Goal: Task Accomplishment & Management: Manage account settings

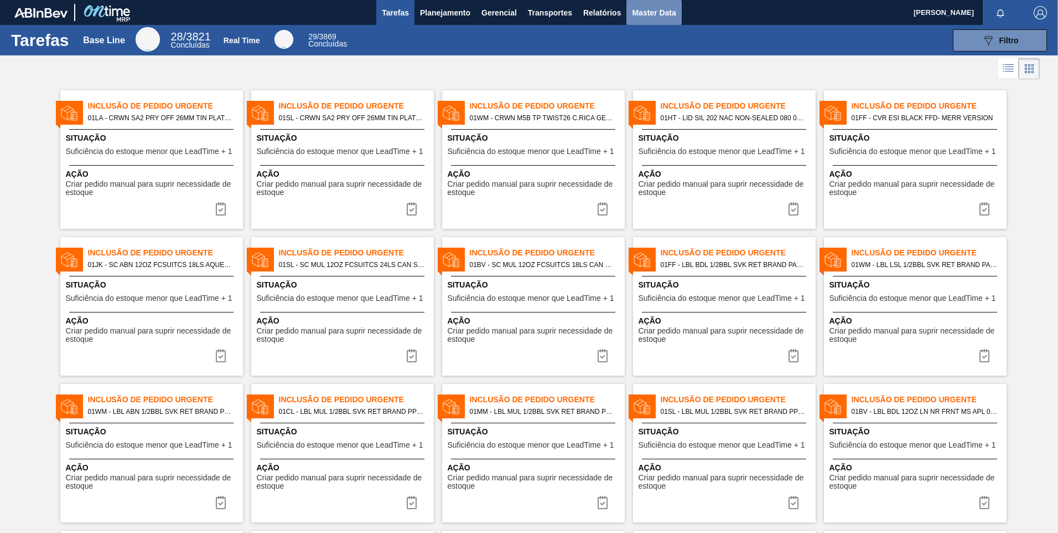
click at [644, 17] on span "Master Data" at bounding box center [654, 12] width 44 height 13
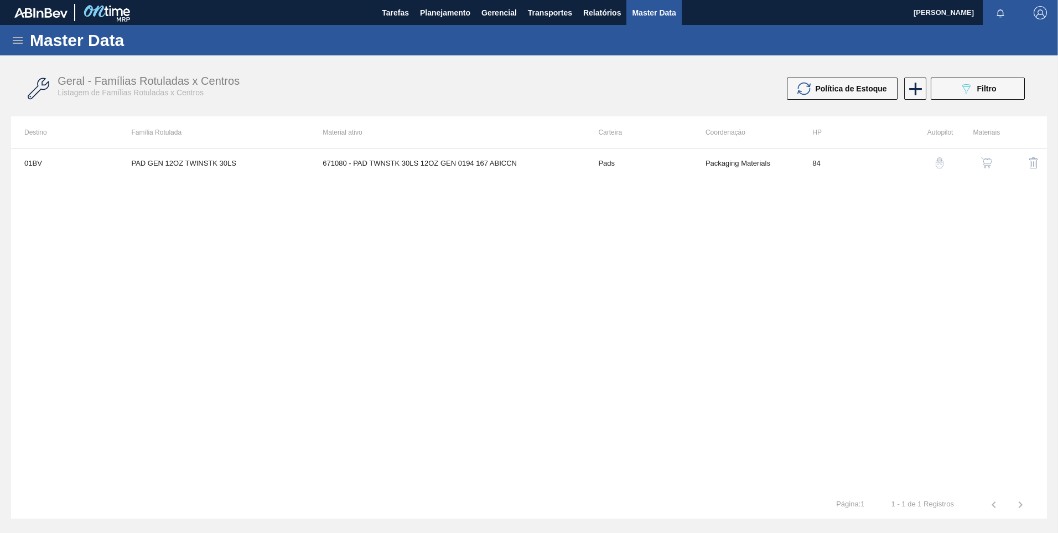
click at [18, 41] on icon at bounding box center [17, 40] width 13 height 13
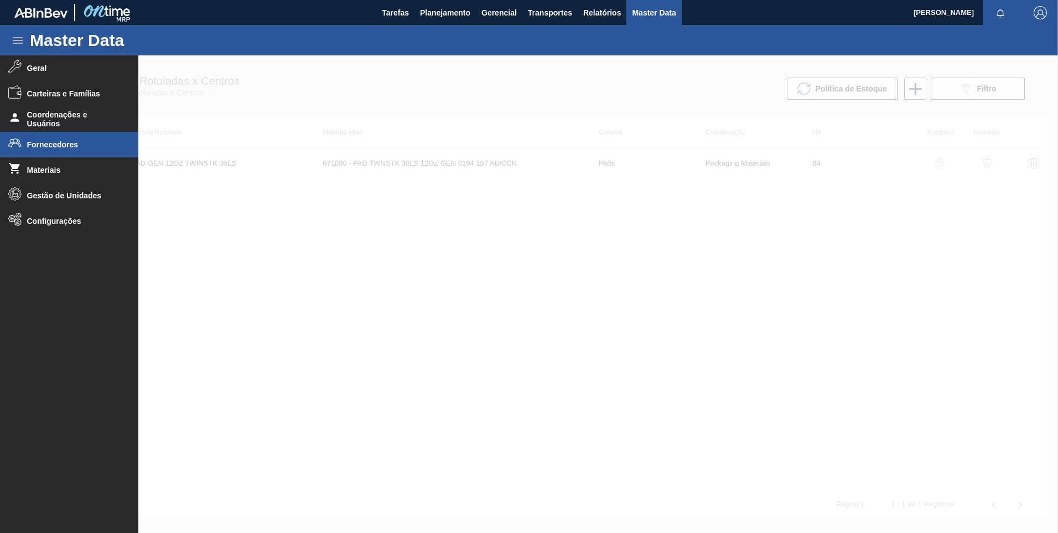
click at [42, 151] on li "Fornecedores" at bounding box center [69, 144] width 138 height 25
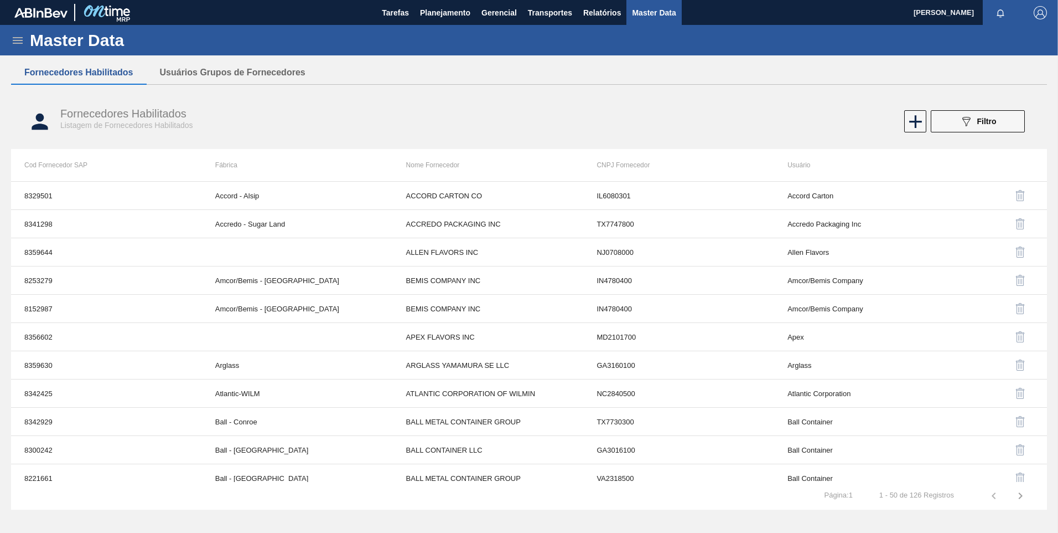
click at [19, 41] on icon at bounding box center [17, 40] width 13 height 13
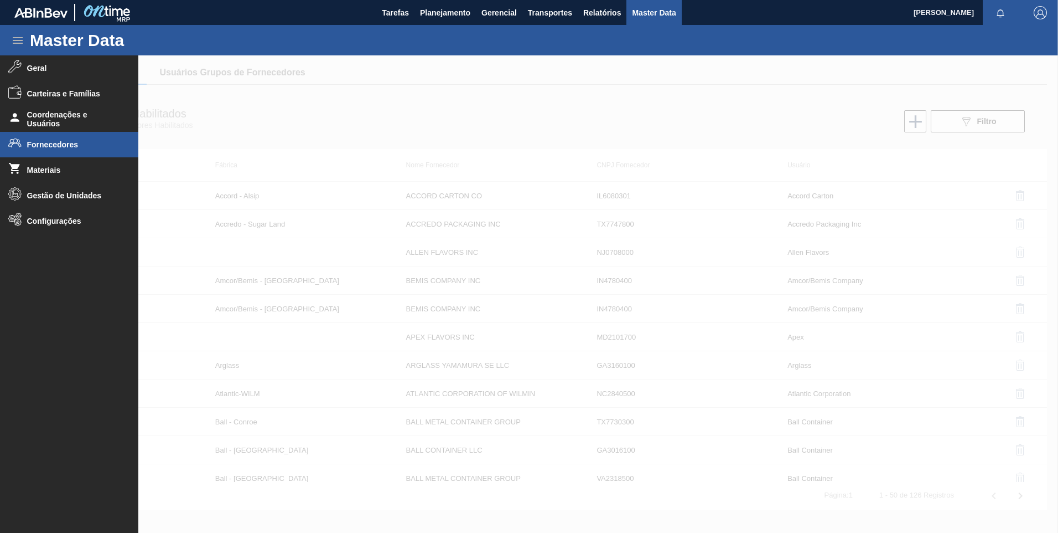
click at [19, 41] on icon at bounding box center [17, 40] width 13 height 13
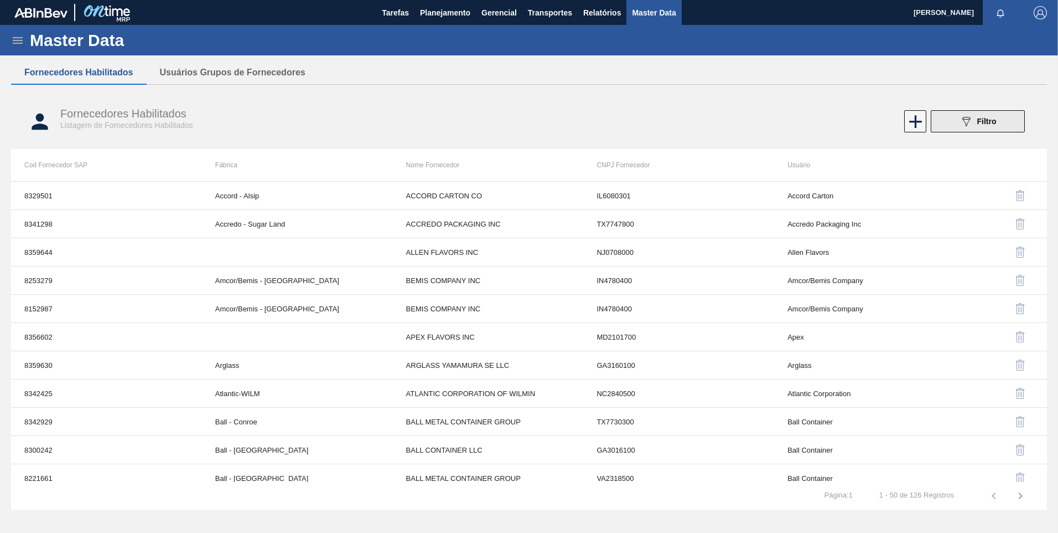
click at [964, 118] on icon "089F7B8B-B2A5-4AFE-B5C0-19BA573D28AC" at bounding box center [966, 121] width 13 height 13
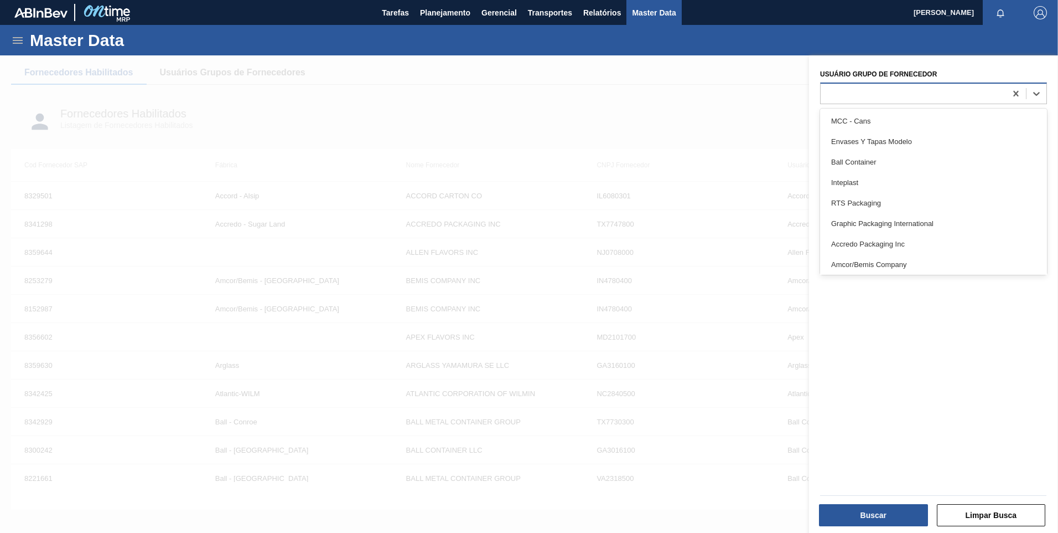
click at [898, 92] on div at bounding box center [913, 93] width 185 height 16
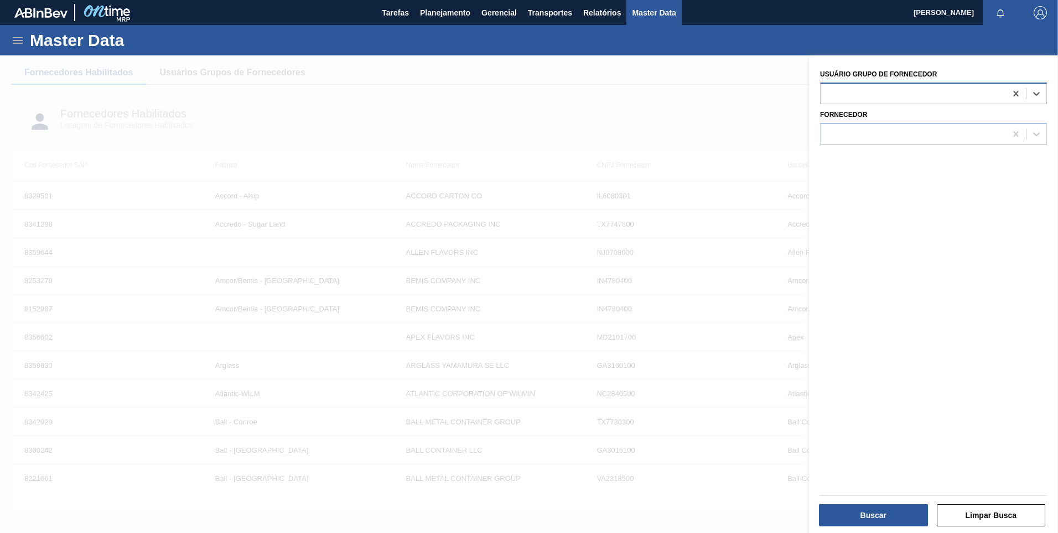
click at [898, 92] on div at bounding box center [913, 93] width 185 height 16
click at [900, 128] on div at bounding box center [913, 134] width 185 height 16
click at [12, 30] on div "Master Data" at bounding box center [529, 40] width 1058 height 30
click at [15, 35] on icon at bounding box center [17, 40] width 13 height 13
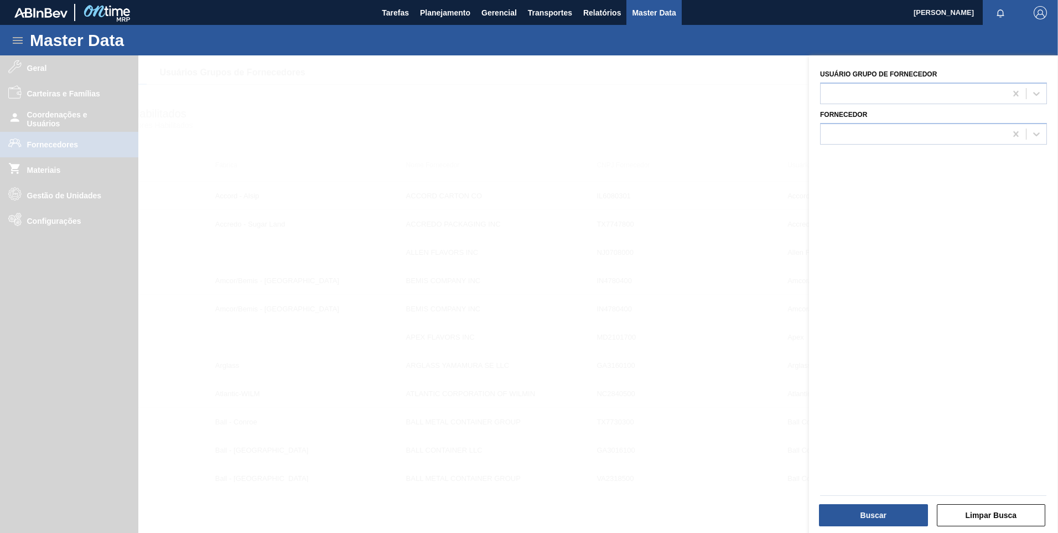
click at [51, 115] on div at bounding box center [529, 321] width 1058 height 533
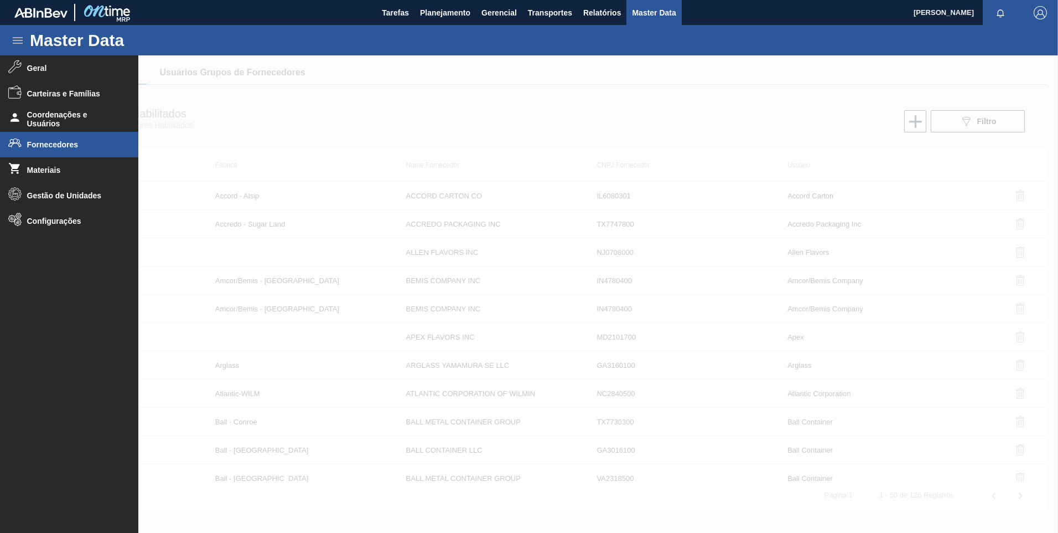
click at [51, 116] on span "Coordenações e Usuários" at bounding box center [72, 119] width 91 height 18
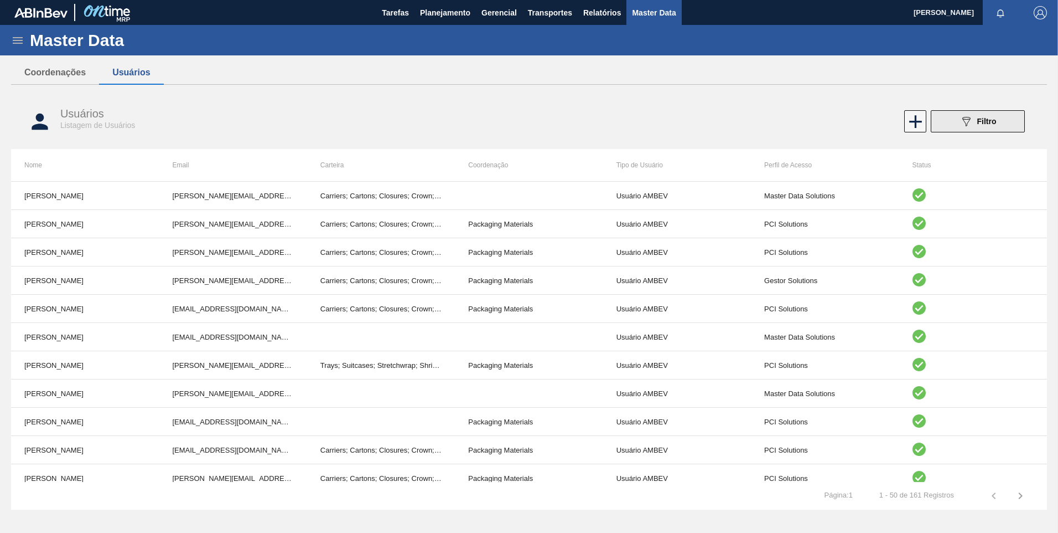
click at [965, 120] on icon "089F7B8B-B2A5-4AFE-B5C0-19BA573D28AC" at bounding box center [966, 121] width 13 height 13
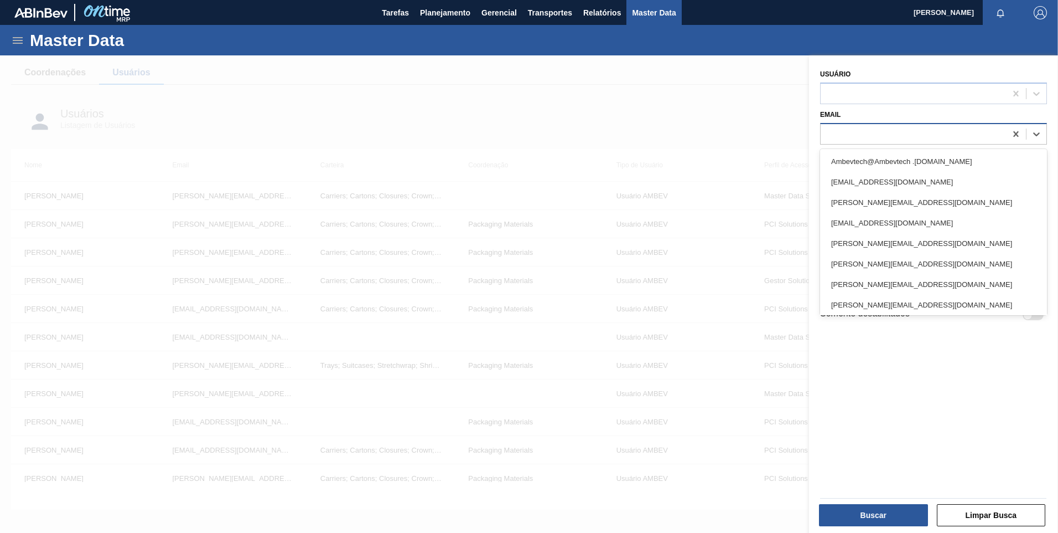
click at [866, 138] on div at bounding box center [913, 134] width 185 height 16
type input "doug"
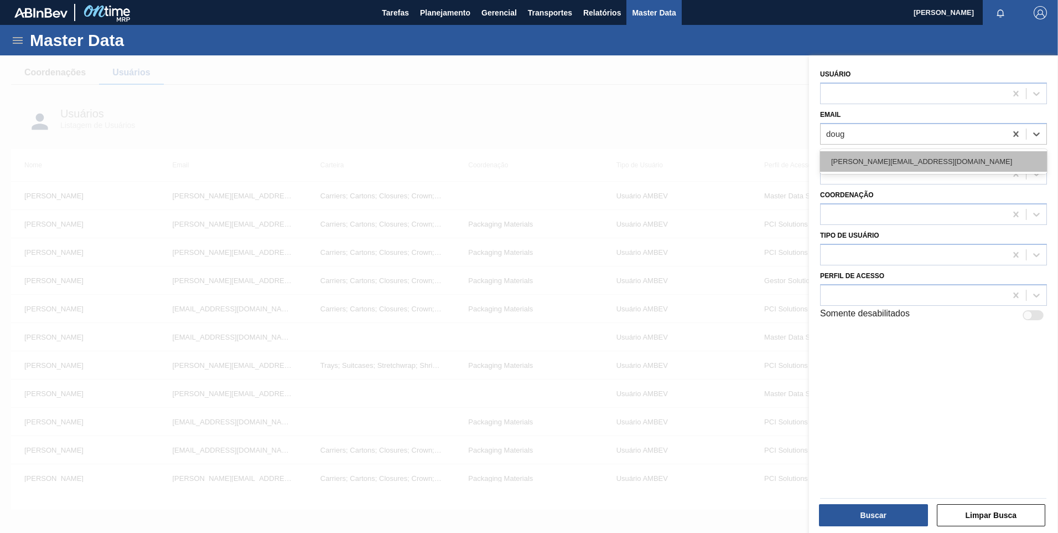
click at [870, 161] on div "[PERSON_NAME][EMAIL_ADDRESS][DOMAIN_NAME]" at bounding box center [933, 161] width 227 height 20
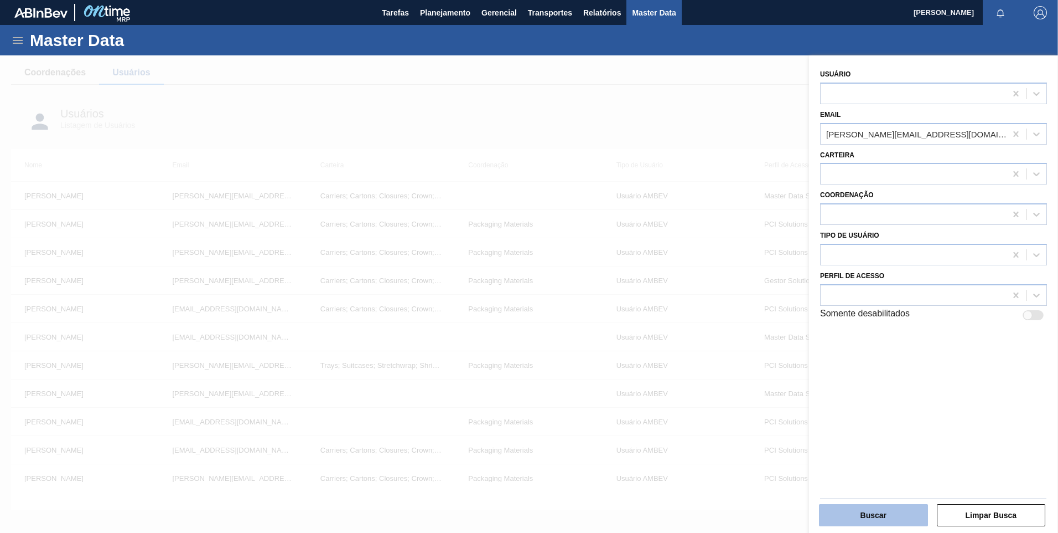
click at [887, 507] on button "Buscar" at bounding box center [873, 515] width 109 height 22
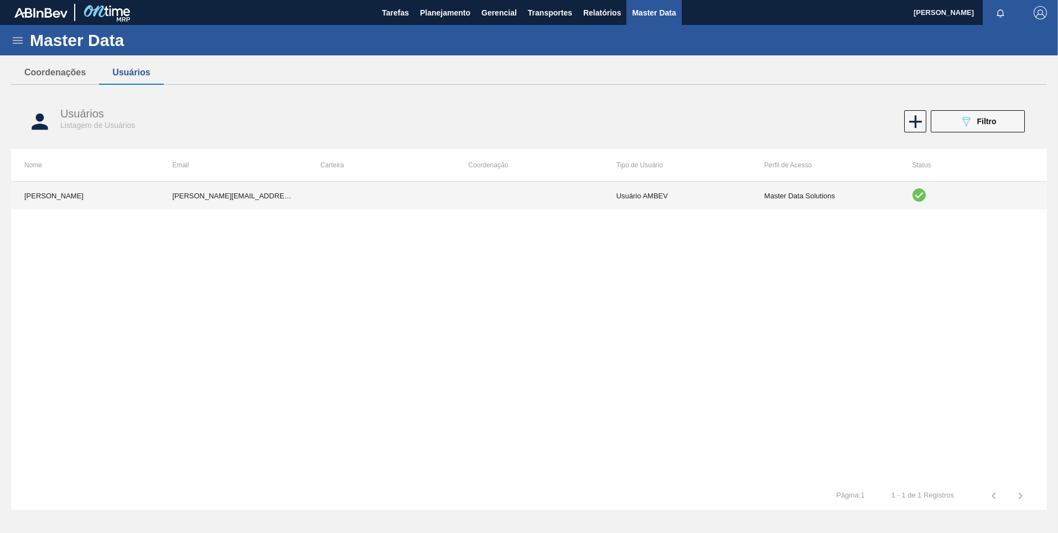
click at [247, 198] on td "[PERSON_NAME][EMAIL_ADDRESS][DOMAIN_NAME]" at bounding box center [233, 196] width 148 height 28
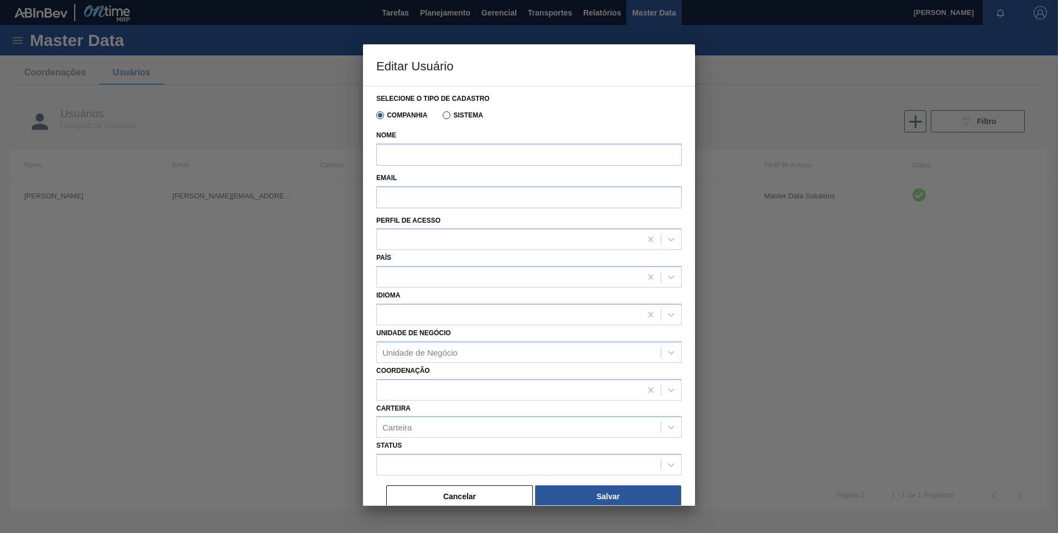
type input "[PERSON_NAME]"
type input "[PERSON_NAME][EMAIL_ADDRESS][DOMAIN_NAME]"
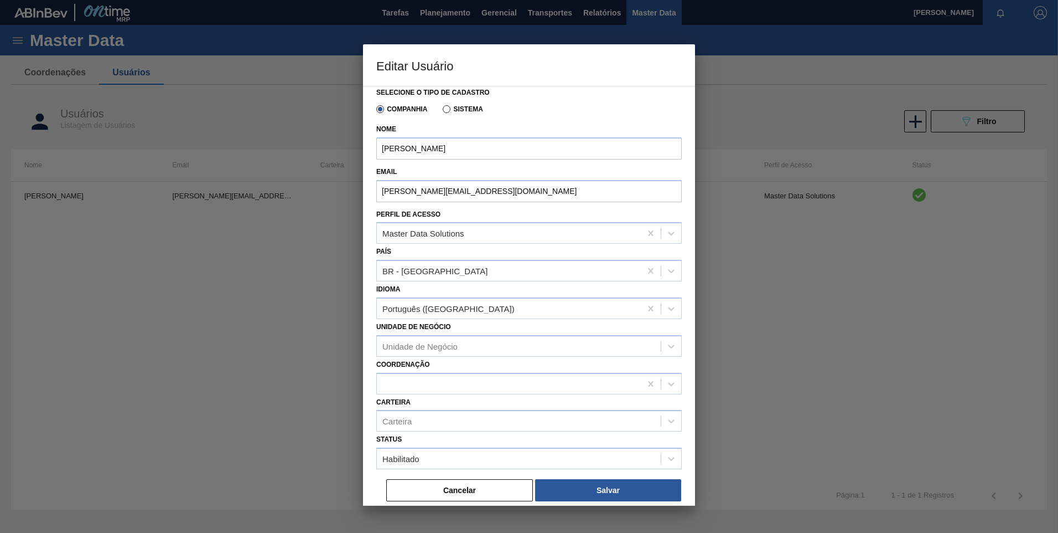
scroll to position [8, 0]
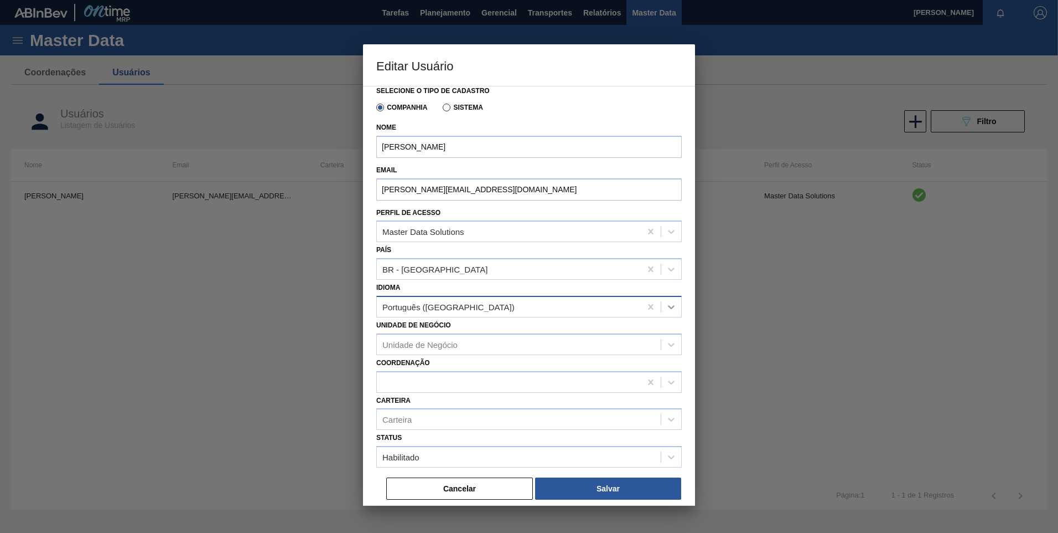
click at [672, 307] on icon at bounding box center [671, 307] width 7 height 4
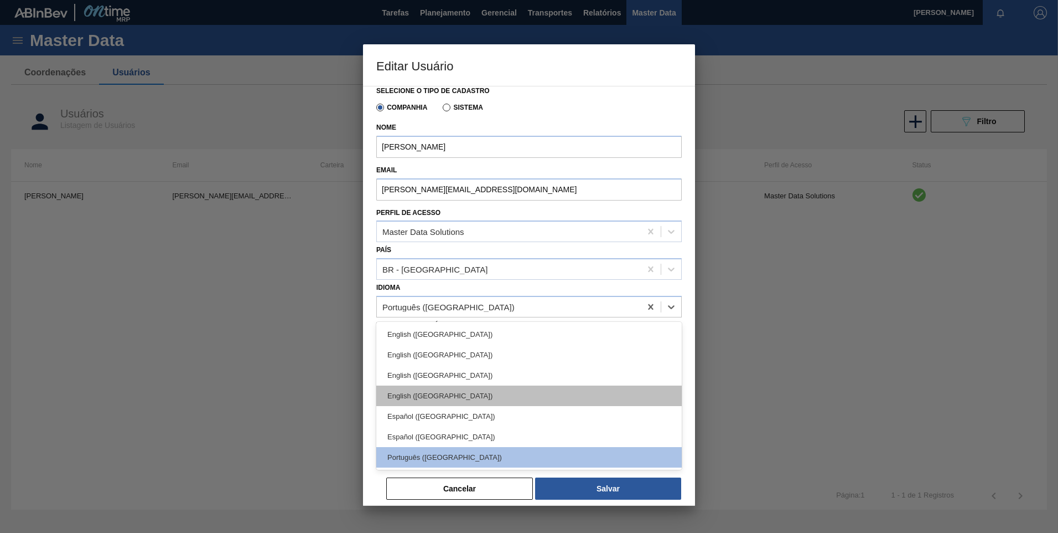
click at [467, 399] on div "English ([GEOGRAPHIC_DATA])" at bounding box center [529, 395] width 306 height 20
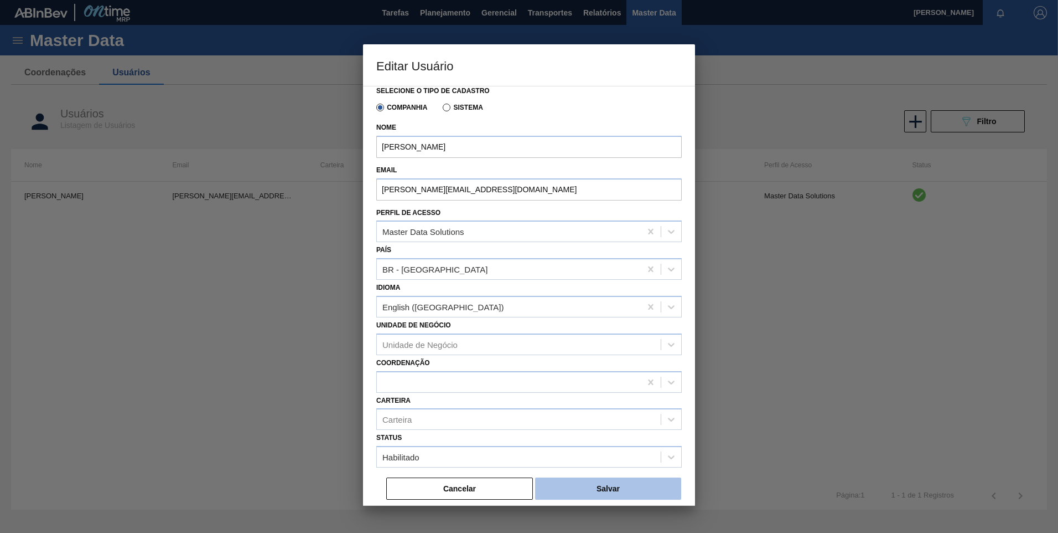
click at [588, 483] on button "Salvar" at bounding box center [608, 488] width 146 height 22
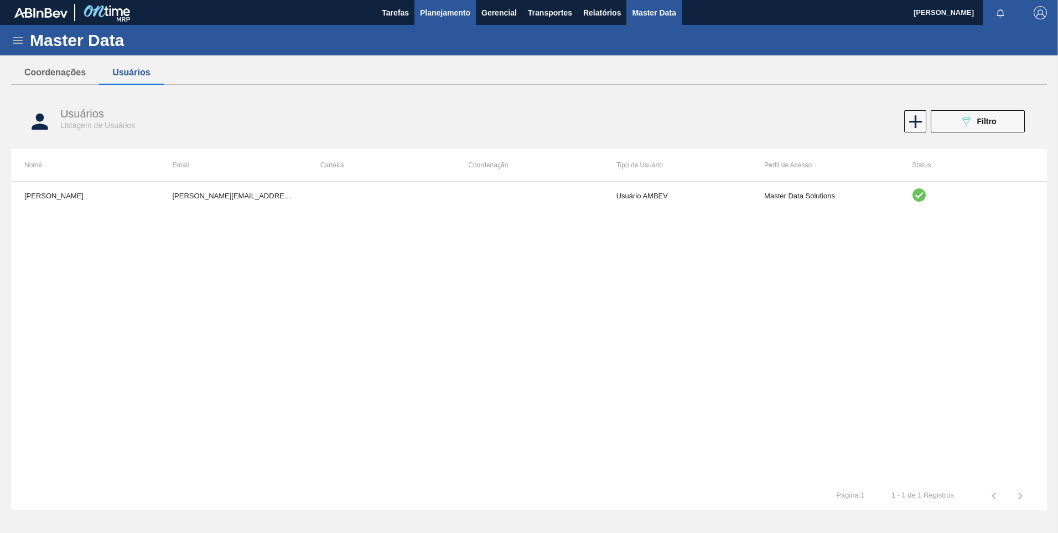
click at [425, 18] on span "Planejamento" at bounding box center [445, 12] width 50 height 13
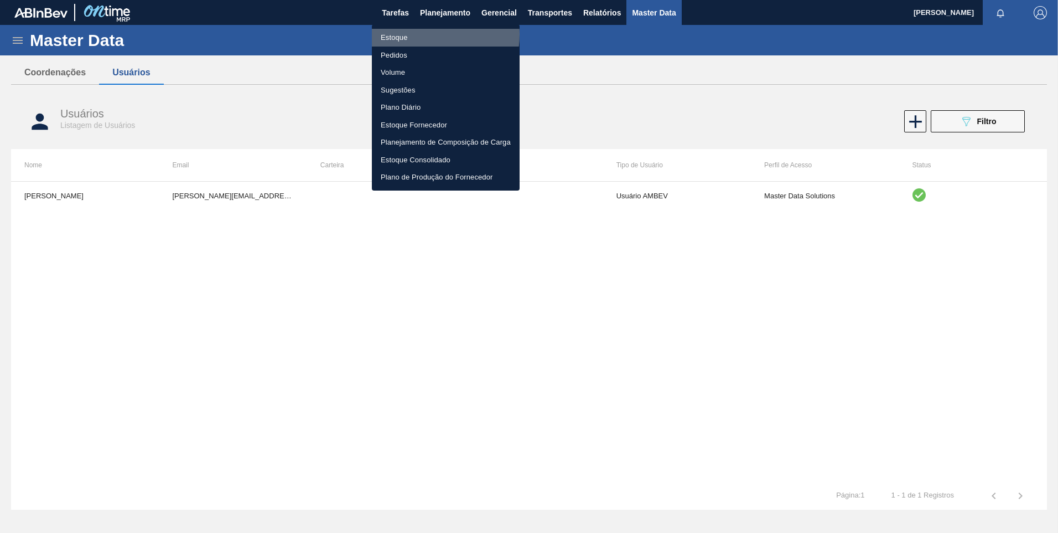
click at [415, 34] on li "Estoque" at bounding box center [446, 38] width 148 height 18
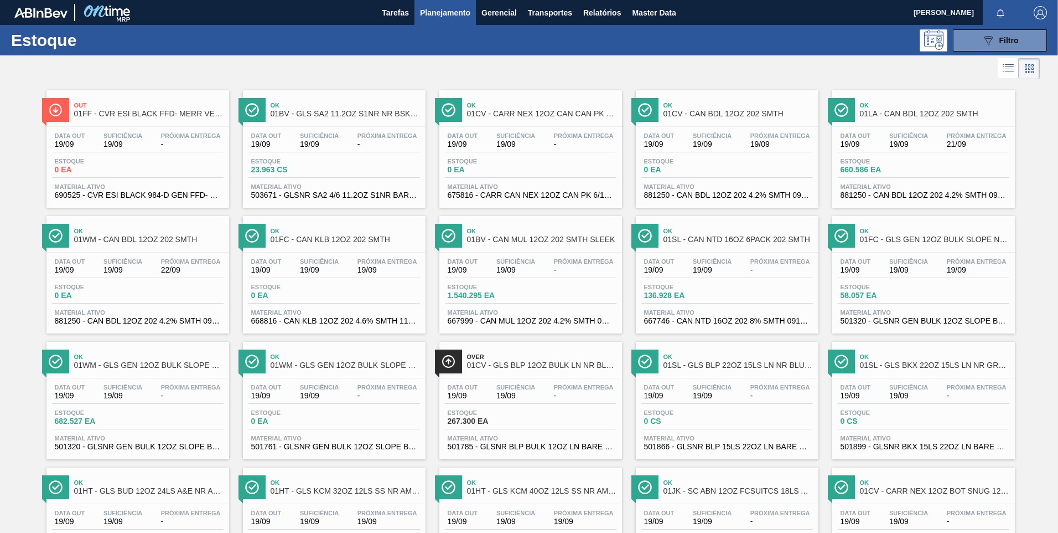
click at [438, 15] on span "Planejamento" at bounding box center [445, 12] width 50 height 13
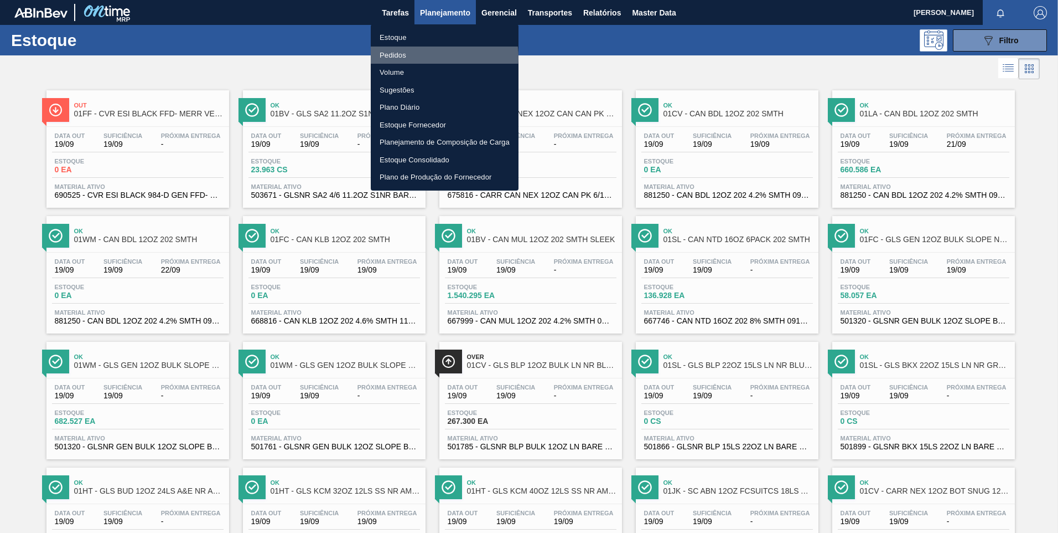
click at [421, 58] on li "Pedidos" at bounding box center [445, 55] width 148 height 18
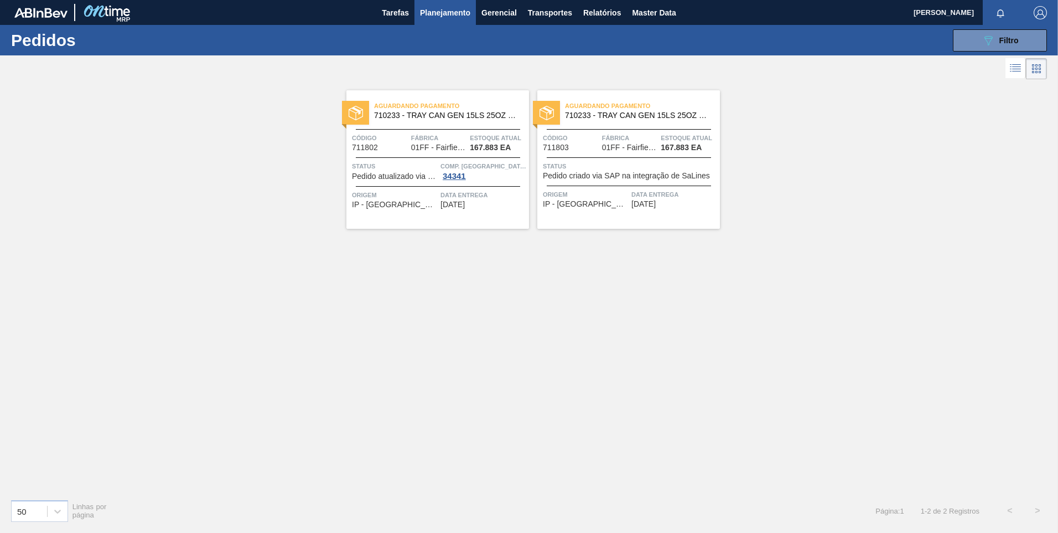
click at [1012, 69] on icon at bounding box center [1015, 67] width 13 height 13
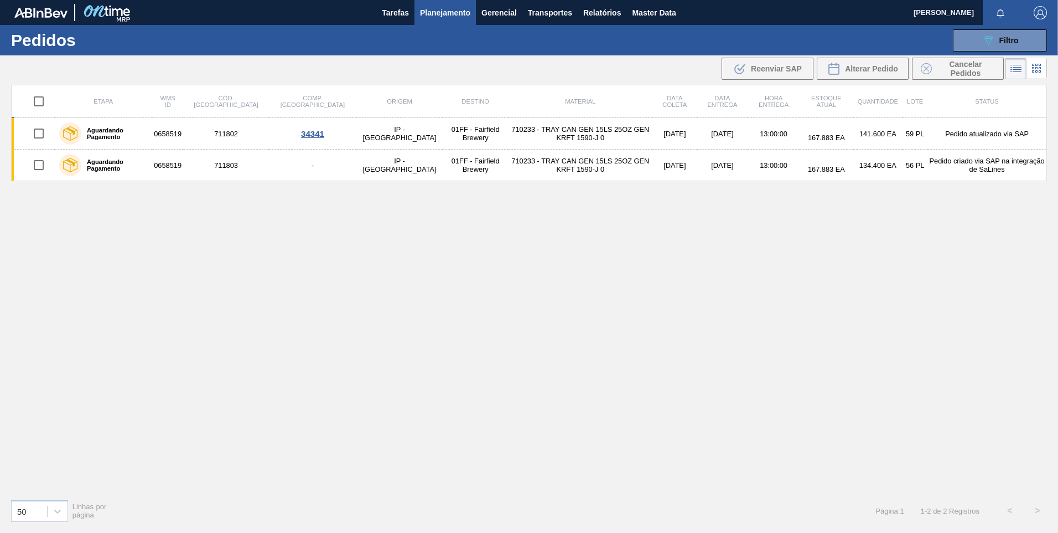
click at [550, 68] on div ".b{fill:var(--color-action-default)} Reenviar SAP Alterar Pedido Cancelar Pedid…" at bounding box center [529, 68] width 1058 height 27
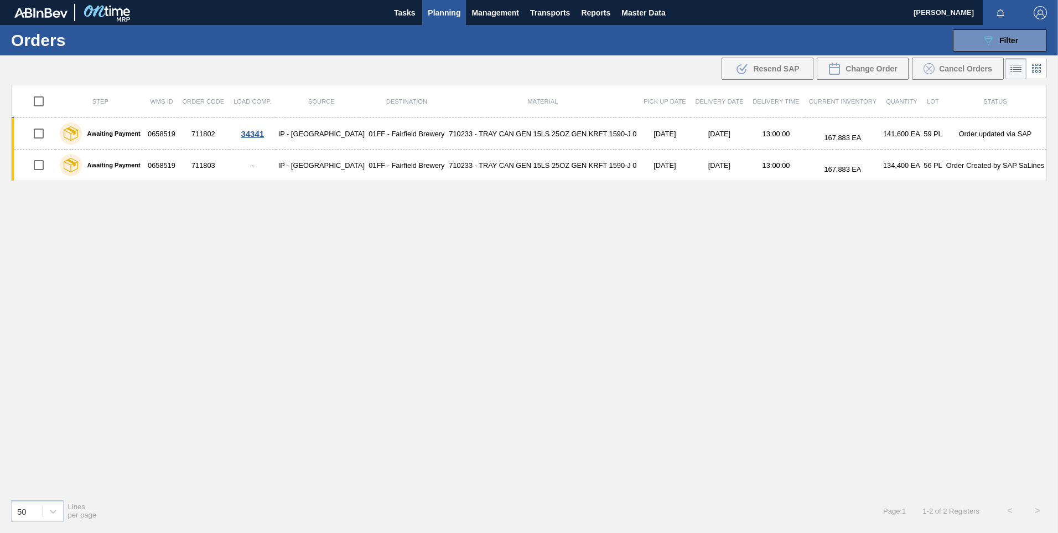
click at [1036, 69] on icon at bounding box center [1037, 68] width 2 height 2
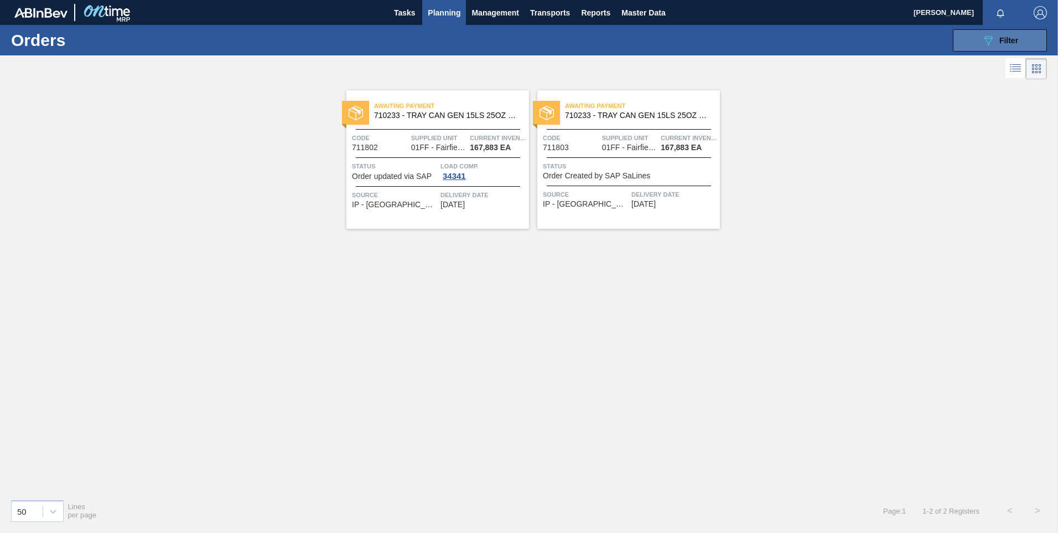
click at [1011, 46] on div "089F7B8B-B2A5-4AFE-B5C0-19BA573D28AC Filter" at bounding box center [1000, 40] width 37 height 13
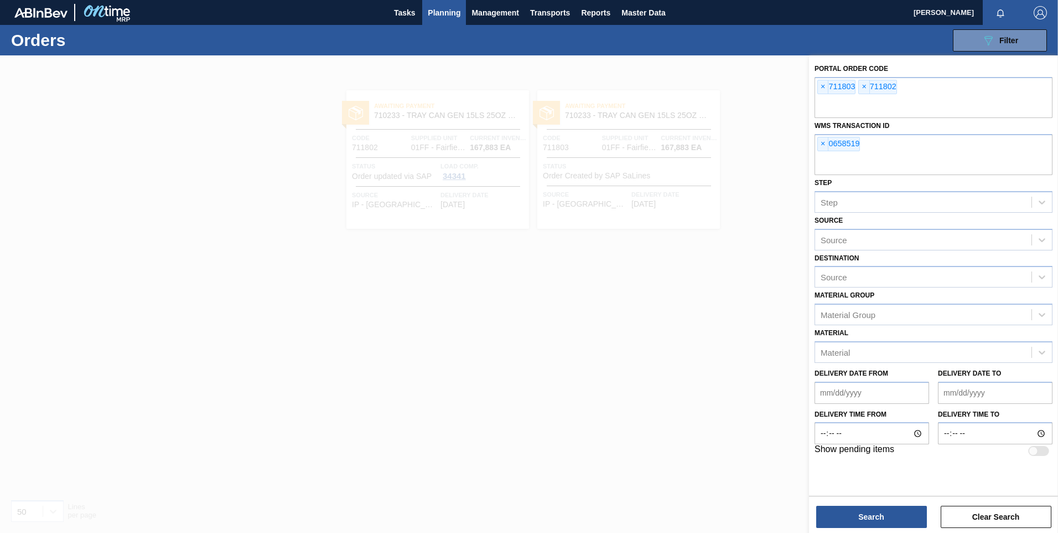
click at [749, 128] on div at bounding box center [529, 321] width 1058 height 533
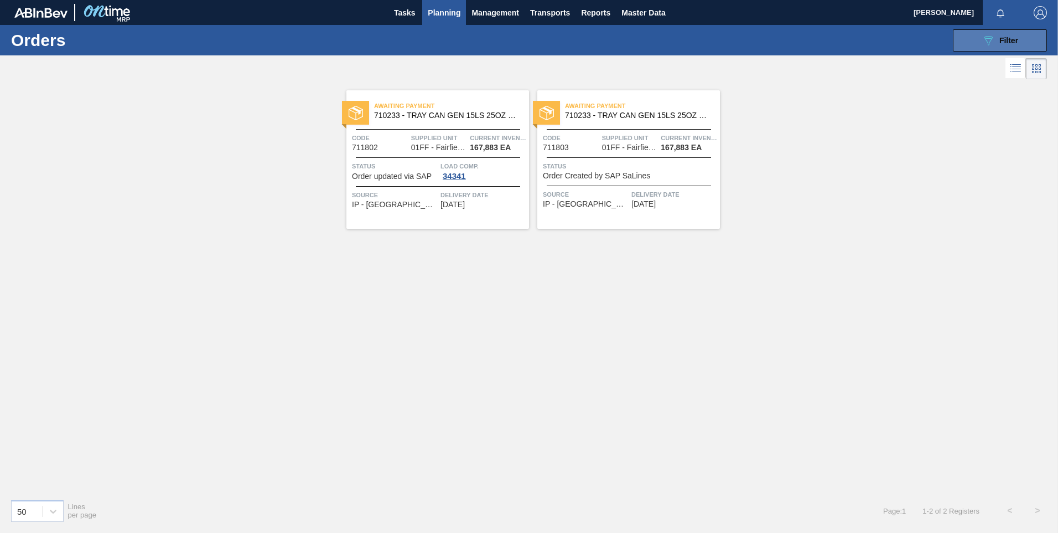
click at [1022, 44] on button "089F7B8B-B2A5-4AFE-B5C0-19BA573D28AC Filter" at bounding box center [1000, 40] width 94 height 22
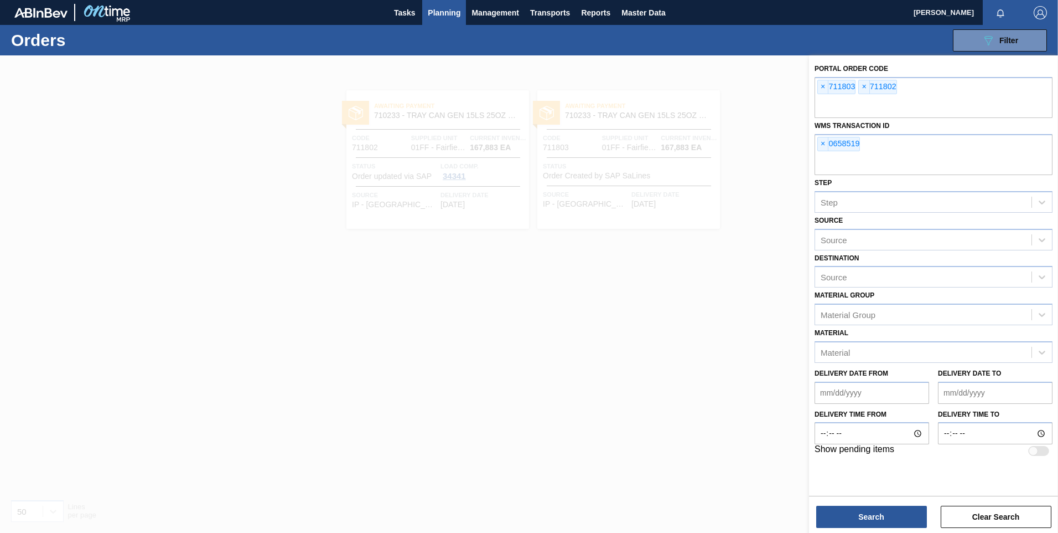
click at [748, 96] on div at bounding box center [529, 321] width 1058 height 533
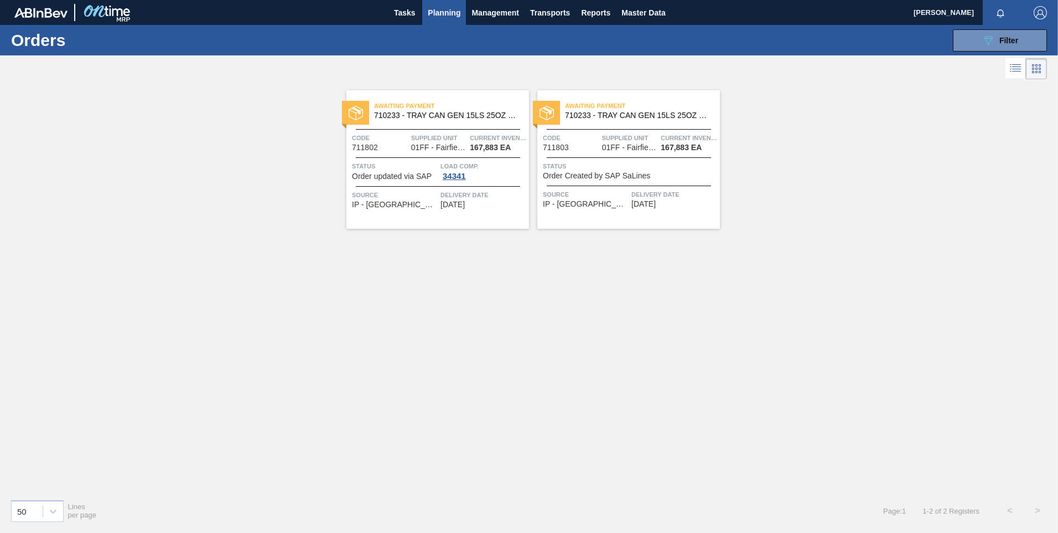
click at [1009, 65] on icon at bounding box center [1015, 67] width 13 height 13
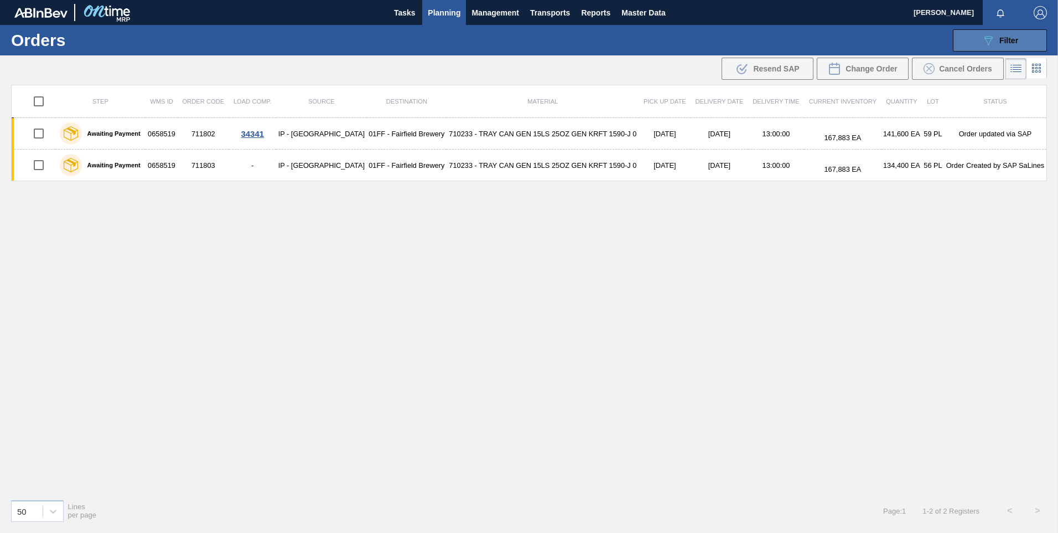
click at [990, 39] on icon "089F7B8B-B2A5-4AFE-B5C0-19BA573D28AC" at bounding box center [988, 40] width 13 height 13
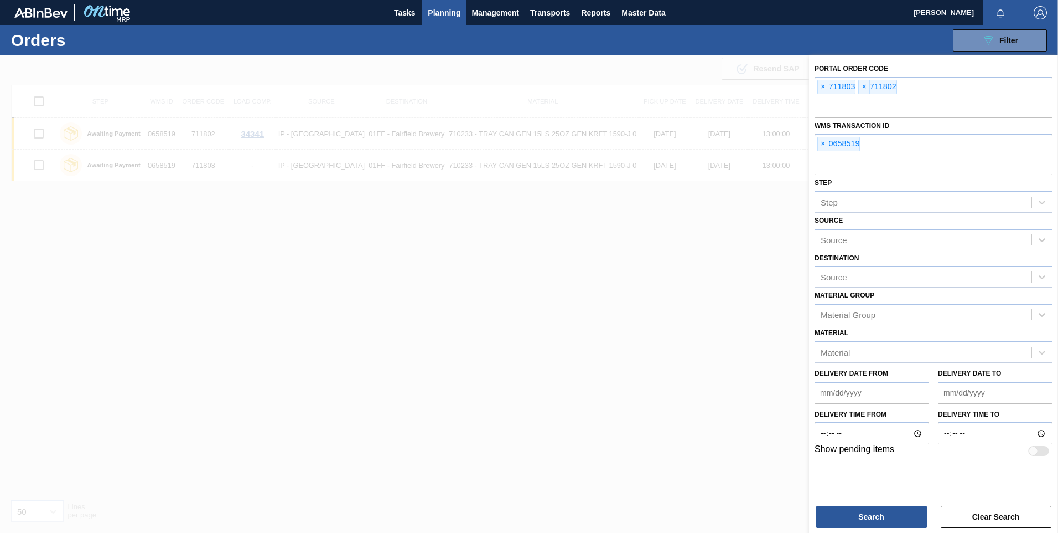
click at [859, 125] on label "WMS Transaction ID" at bounding box center [852, 126] width 75 height 8
click at [726, 267] on div at bounding box center [529, 321] width 1058 height 533
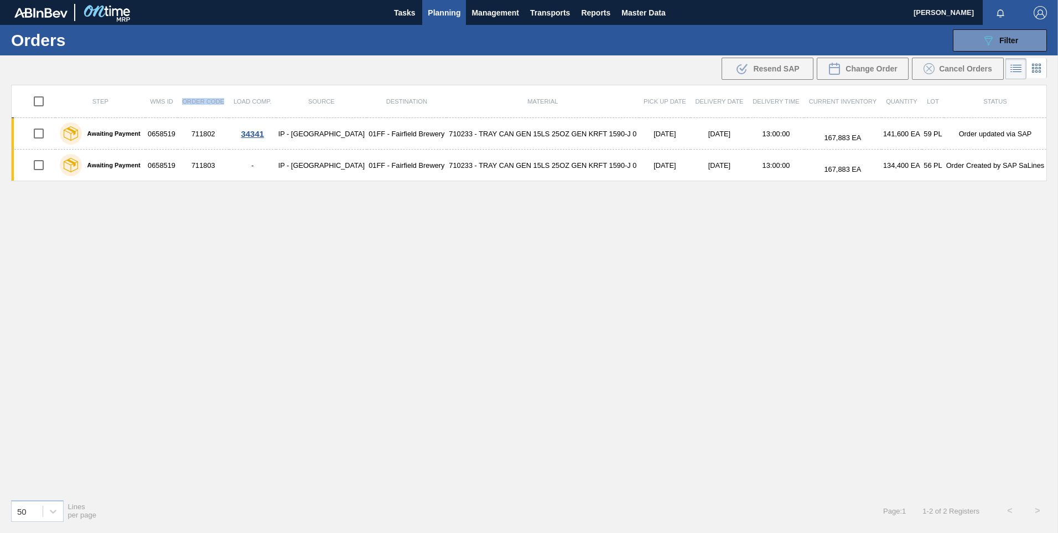
drag, startPoint x: 189, startPoint y: 101, endPoint x: 231, endPoint y: 100, distance: 42.1
click at [229, 100] on th "Order Code" at bounding box center [203, 101] width 51 height 33
copy span "Order Code"
click at [1014, 40] on span "Filter" at bounding box center [1009, 40] width 19 height 9
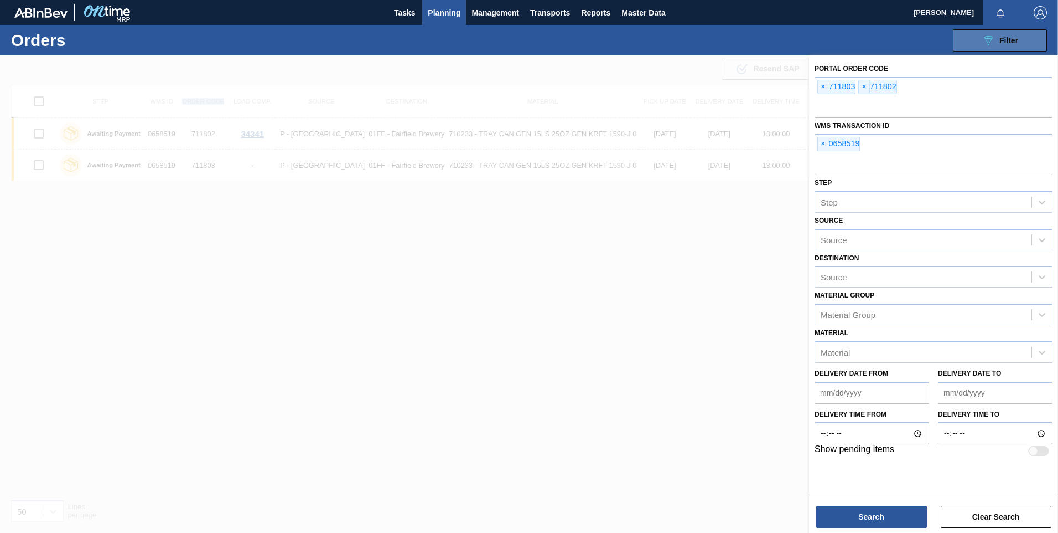
click at [1014, 40] on span "Filter" at bounding box center [1009, 40] width 19 height 9
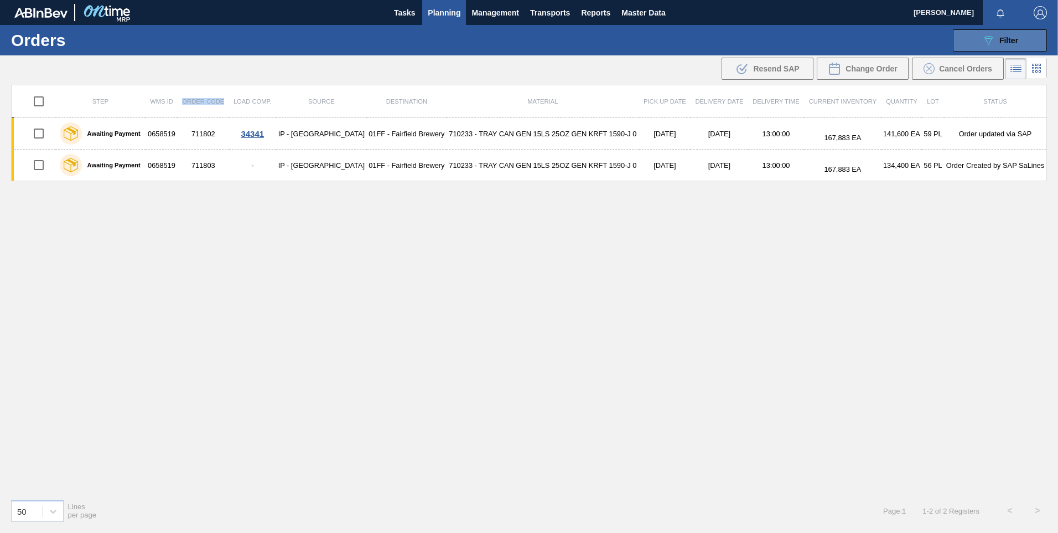
click at [1019, 42] on button "089F7B8B-B2A5-4AFE-B5C0-19BA573D28AC Filter" at bounding box center [1000, 40] width 94 height 22
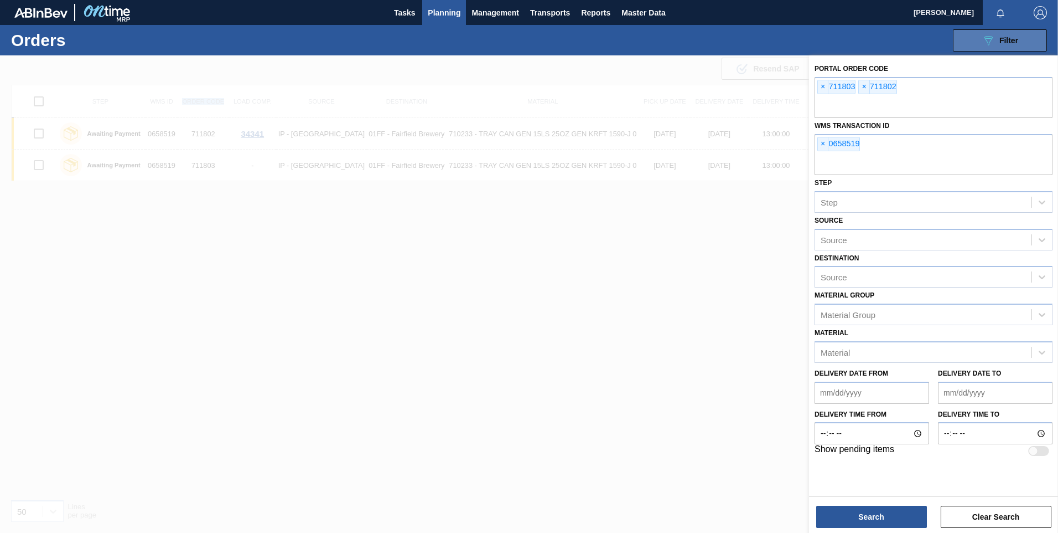
click at [1019, 42] on button "089F7B8B-B2A5-4AFE-B5C0-19BA573D28AC Filter" at bounding box center [1000, 40] width 94 height 22
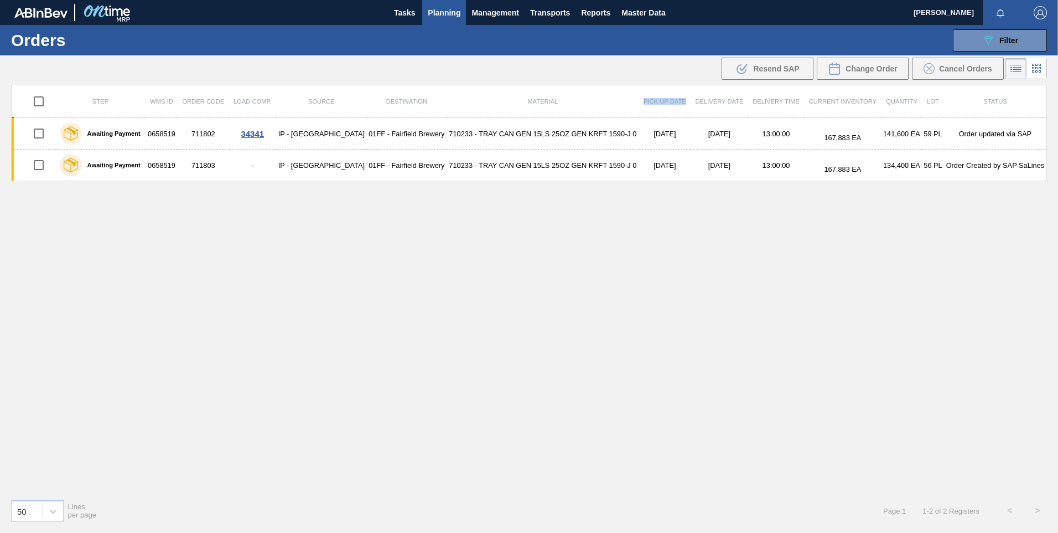
drag, startPoint x: 625, startPoint y: 102, endPoint x: 670, endPoint y: 102, distance: 45.4
click at [670, 102] on th "Pick up Date" at bounding box center [664, 101] width 51 height 33
copy span "Pick up Date"
drag, startPoint x: 912, startPoint y: 100, endPoint x: 880, endPoint y: 101, distance: 32.1
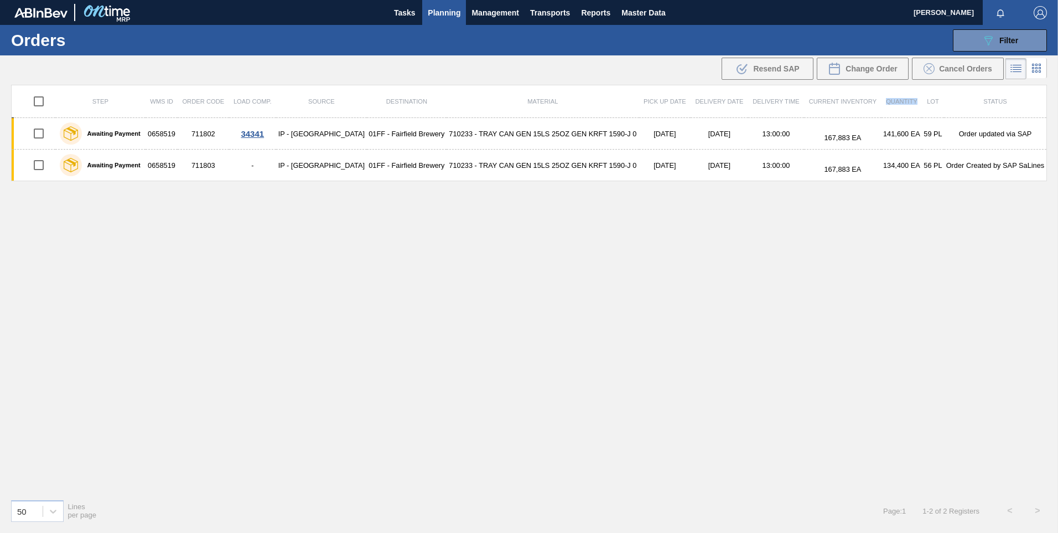
click at [882, 101] on th "Quantity" at bounding box center [902, 101] width 40 height 33
copy span "Quantity"
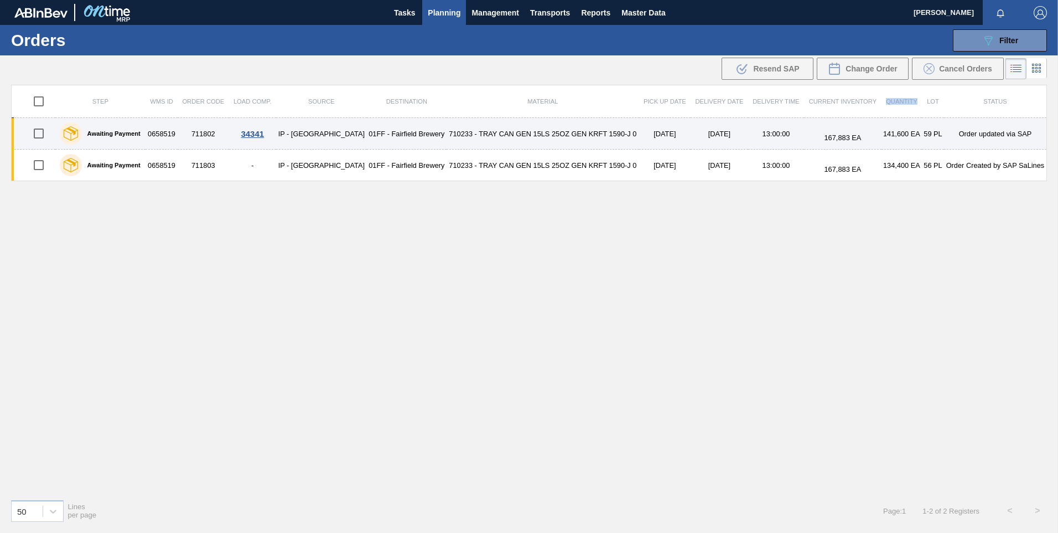
click at [585, 135] on td "710233 - TRAY CAN GEN 15LS 25OZ GEN KRFT 1590-J 0" at bounding box center [543, 134] width 193 height 32
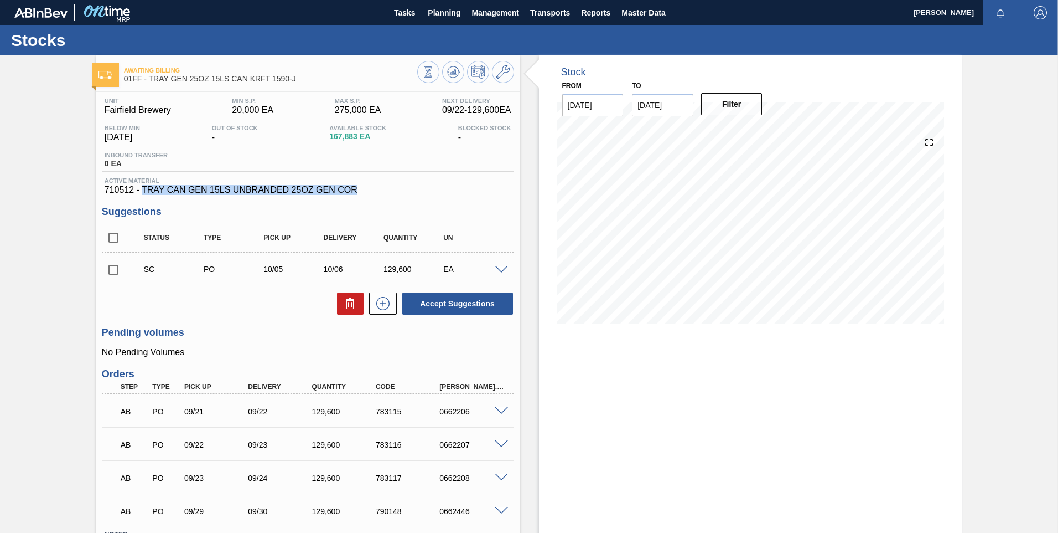
drag, startPoint x: 364, startPoint y: 192, endPoint x: 142, endPoint y: 189, distance: 222.0
click at [142, 189] on span "710512 - TRAY CAN GEN 15LS UNBRANDED 25OZ GEN COR" at bounding box center [308, 190] width 407 height 10
copy span "TRAY CAN GEN 15LS UNBRANDED 25OZ GEN COR"
drag, startPoint x: 163, startPoint y: 180, endPoint x: 130, endPoint y: 182, distance: 32.7
click at [130, 182] on span "Active Material" at bounding box center [308, 180] width 407 height 7
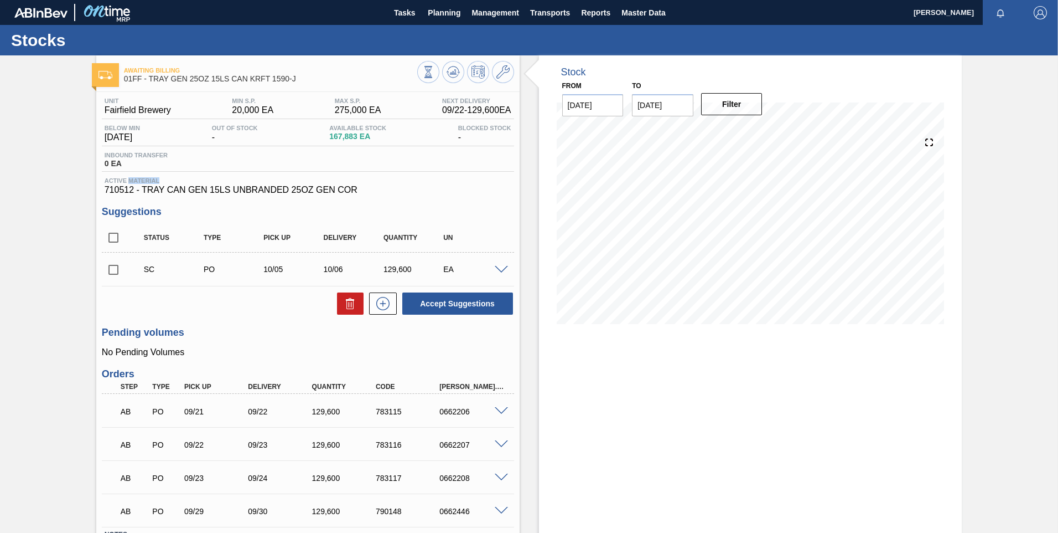
copy span "Material"
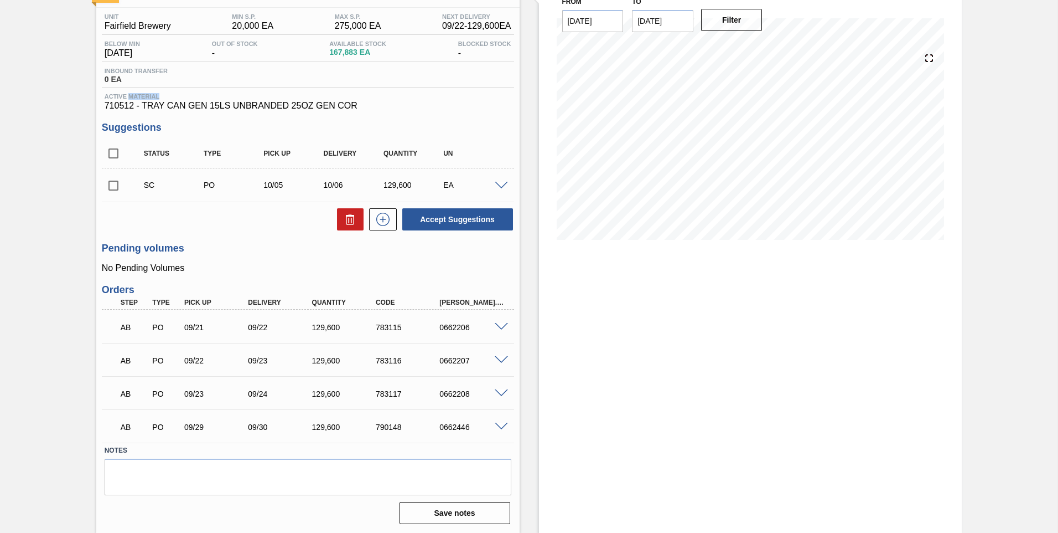
scroll to position [85, 0]
click at [504, 325] on span at bounding box center [501, 326] width 13 height 8
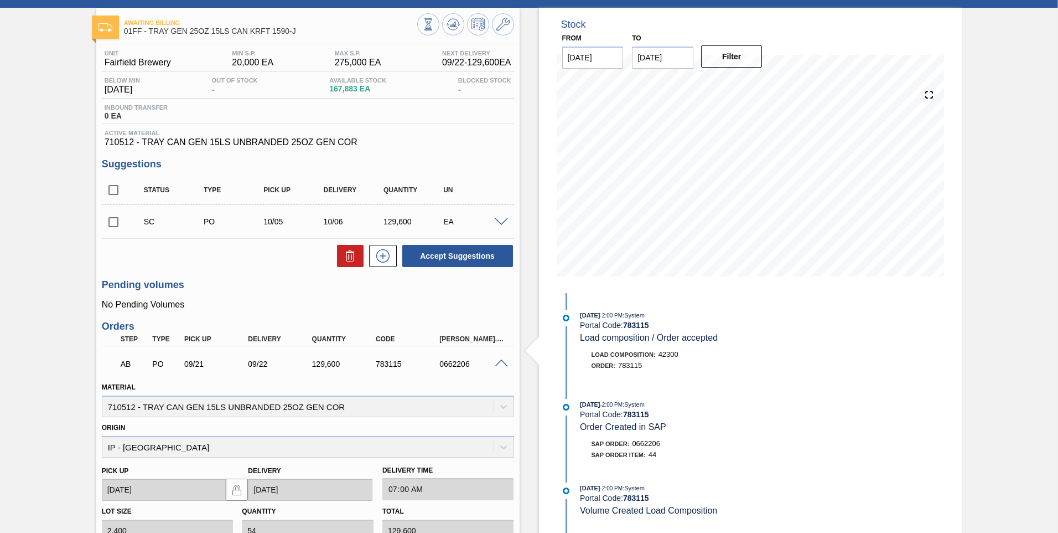
scroll to position [0, 0]
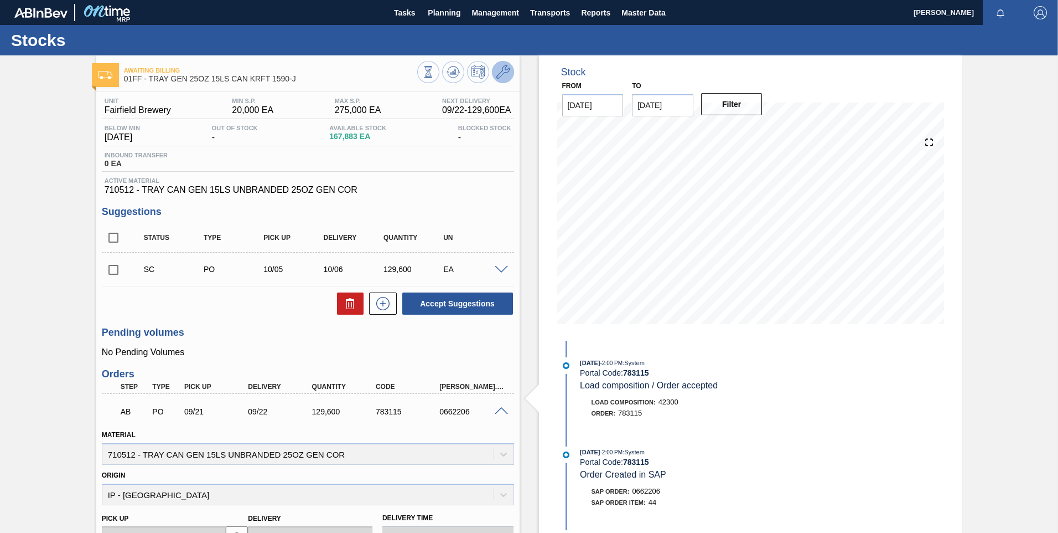
click at [511, 74] on button at bounding box center [503, 72] width 22 height 22
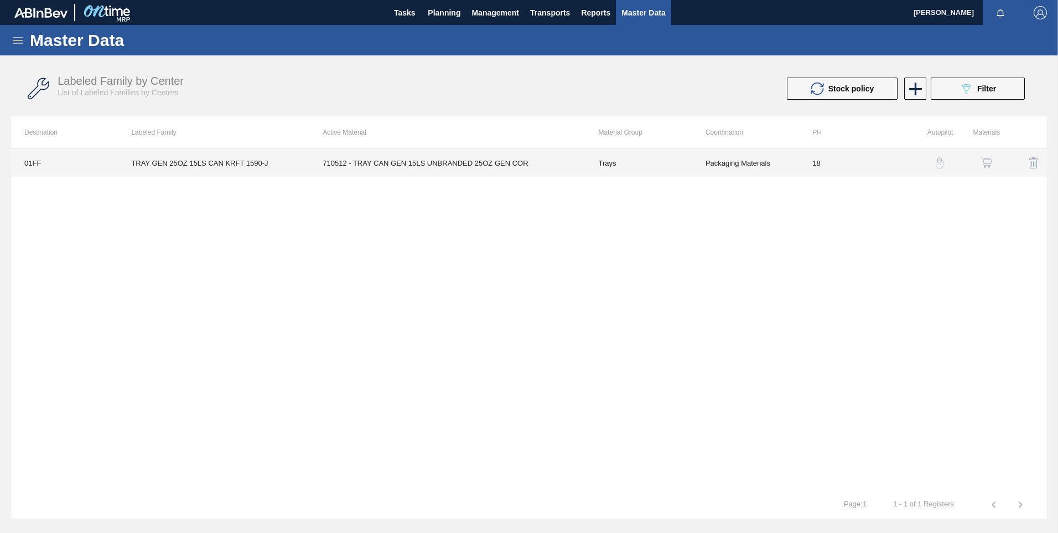
click at [508, 166] on td "710512 - TRAY CAN GEN 15LS UNBRANDED 25OZ GEN COR" at bounding box center [447, 163] width 276 height 28
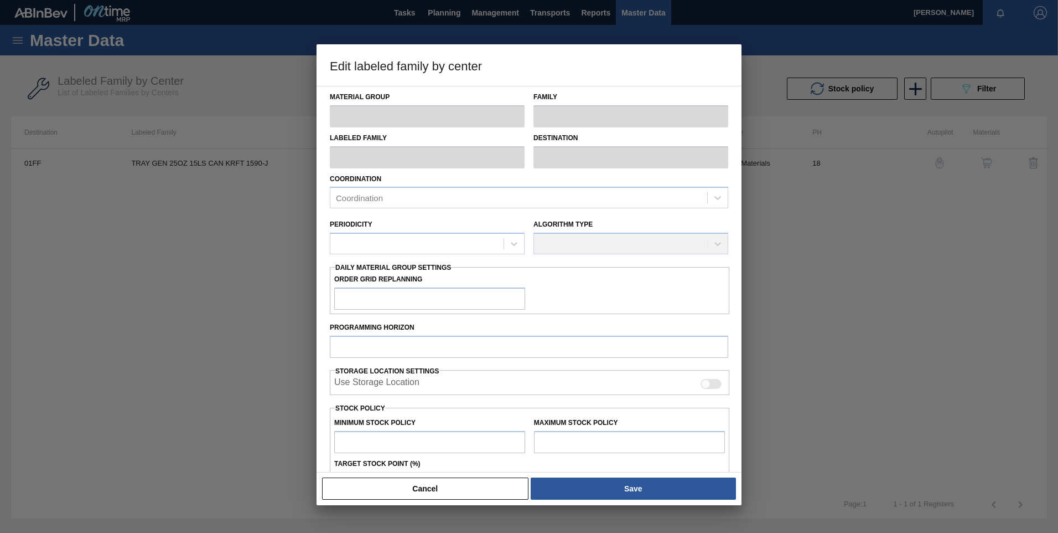
type input "Trays"
type input "TRAY GEN 25OZ 15LS CAN KRFT 1590-J"
type input "01FF - Fairfield Brewery"
type input "0"
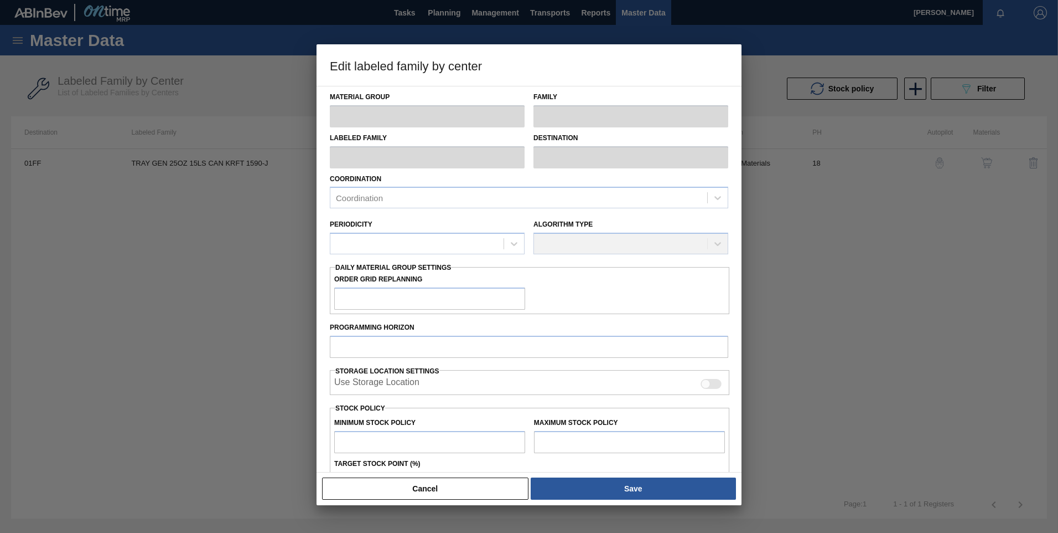
type input "18"
type input "20,000"
type input "275,000"
type input "12"
type input "50,600"
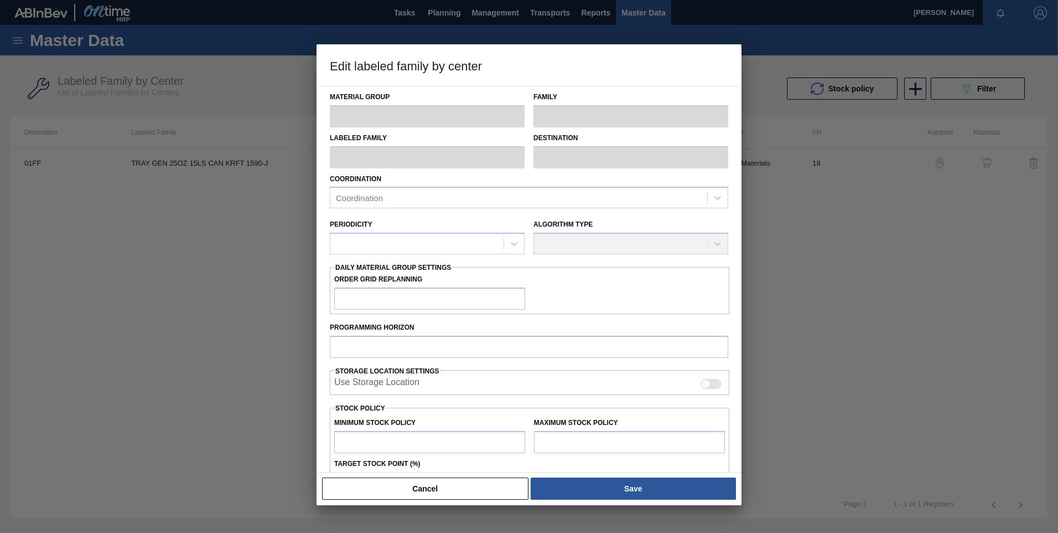
checkbox input "true"
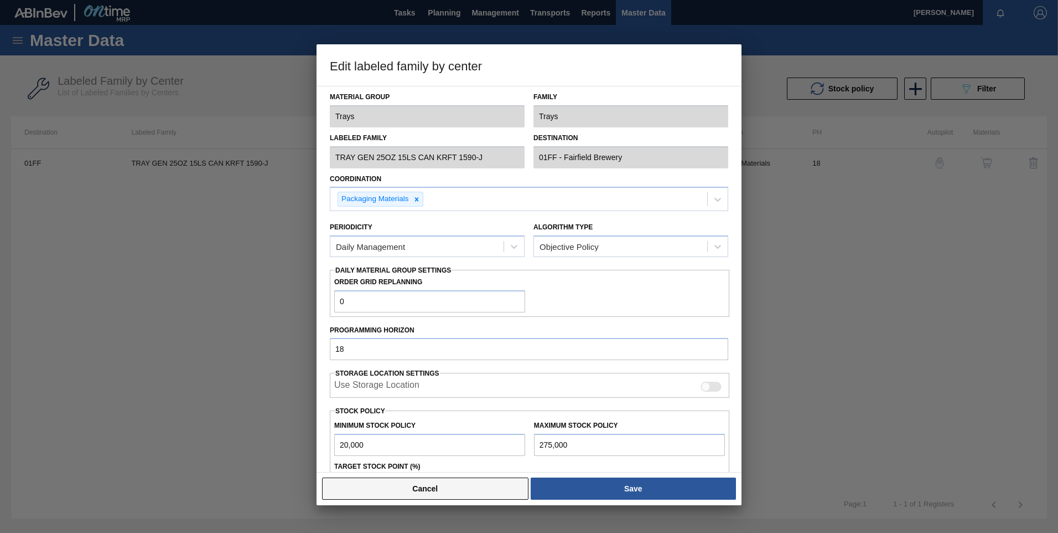
click at [438, 490] on button "Cancel" at bounding box center [425, 488] width 206 height 22
